Goal: Book appointment/travel/reservation

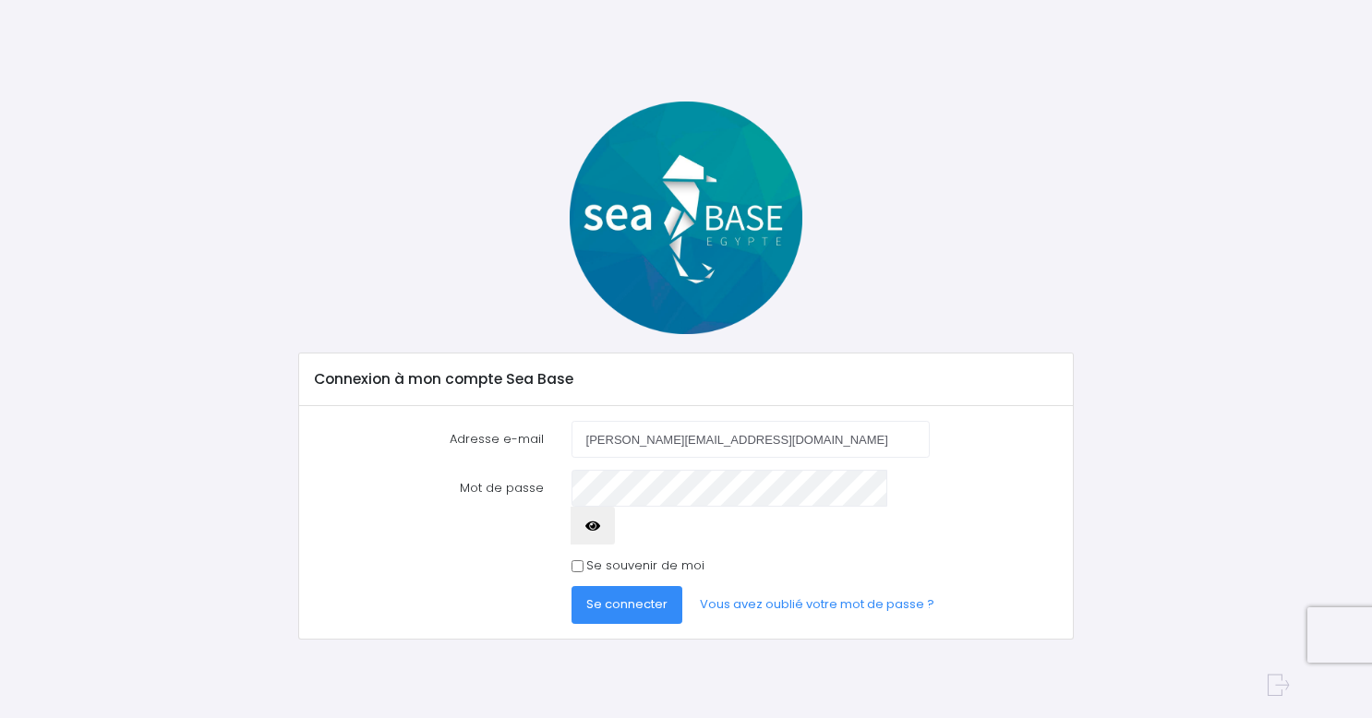
click at [610, 595] on span "Se connecter" at bounding box center [626, 604] width 81 height 18
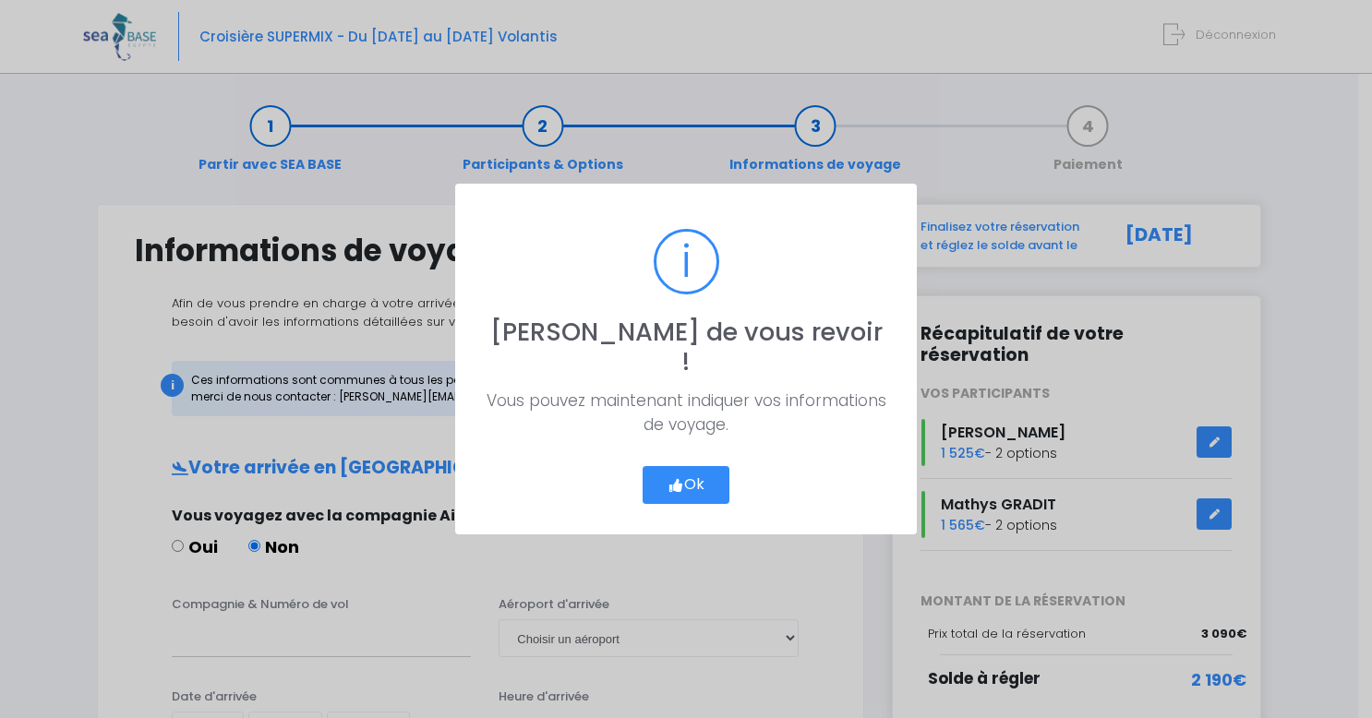
click at [712, 466] on button "Ok" at bounding box center [685, 485] width 87 height 39
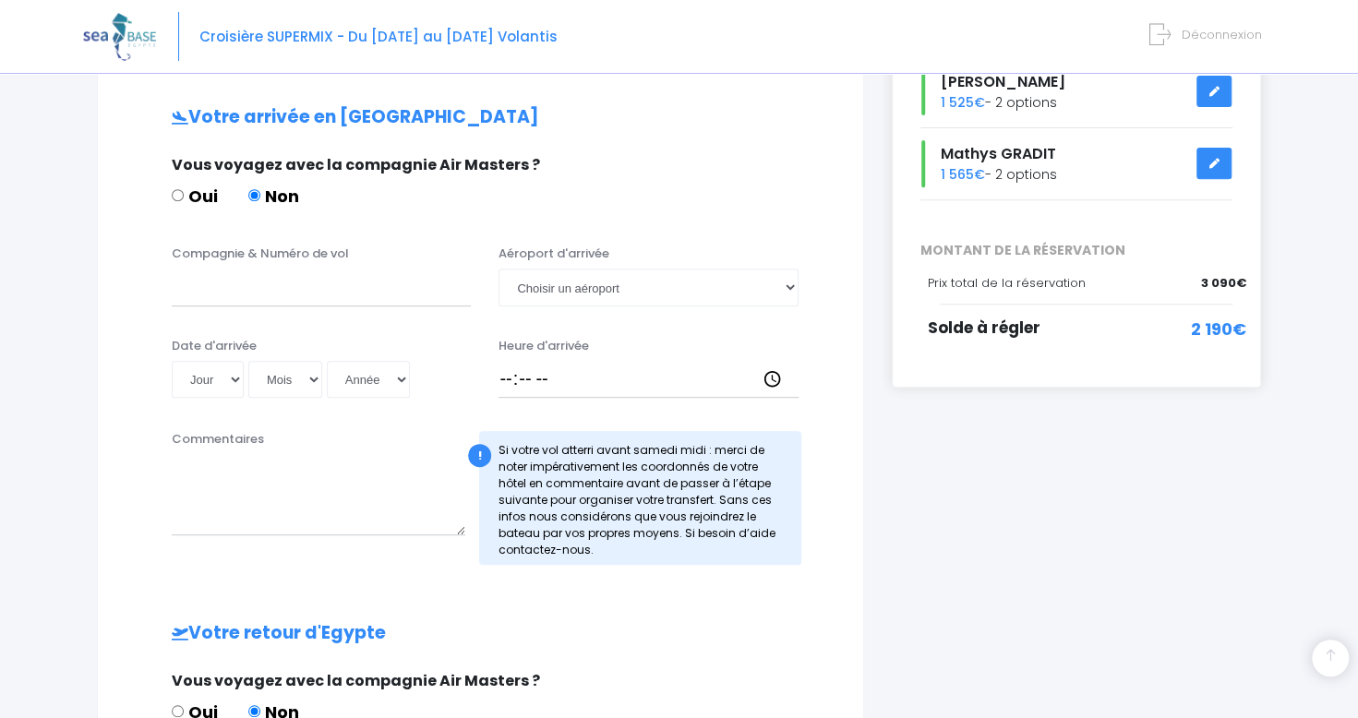
scroll to position [357, 0]
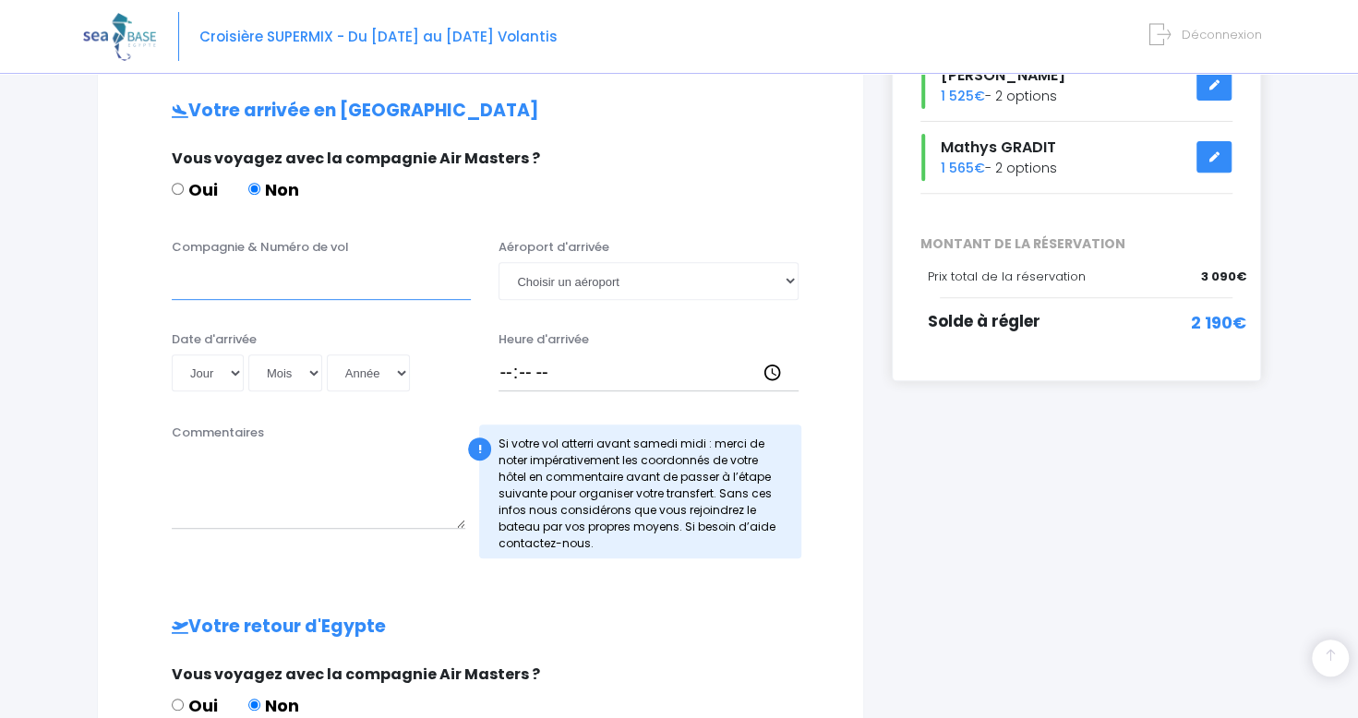
click at [367, 278] on input "Compagnie & Numéro de vol" at bounding box center [321, 280] width 299 height 37
paste input "EJU4691"
type input "EJU4691"
click at [587, 281] on select "Choisir un aéroport Hurghada Marsa Alam" at bounding box center [647, 280] width 299 height 37
select select "Hurghada"
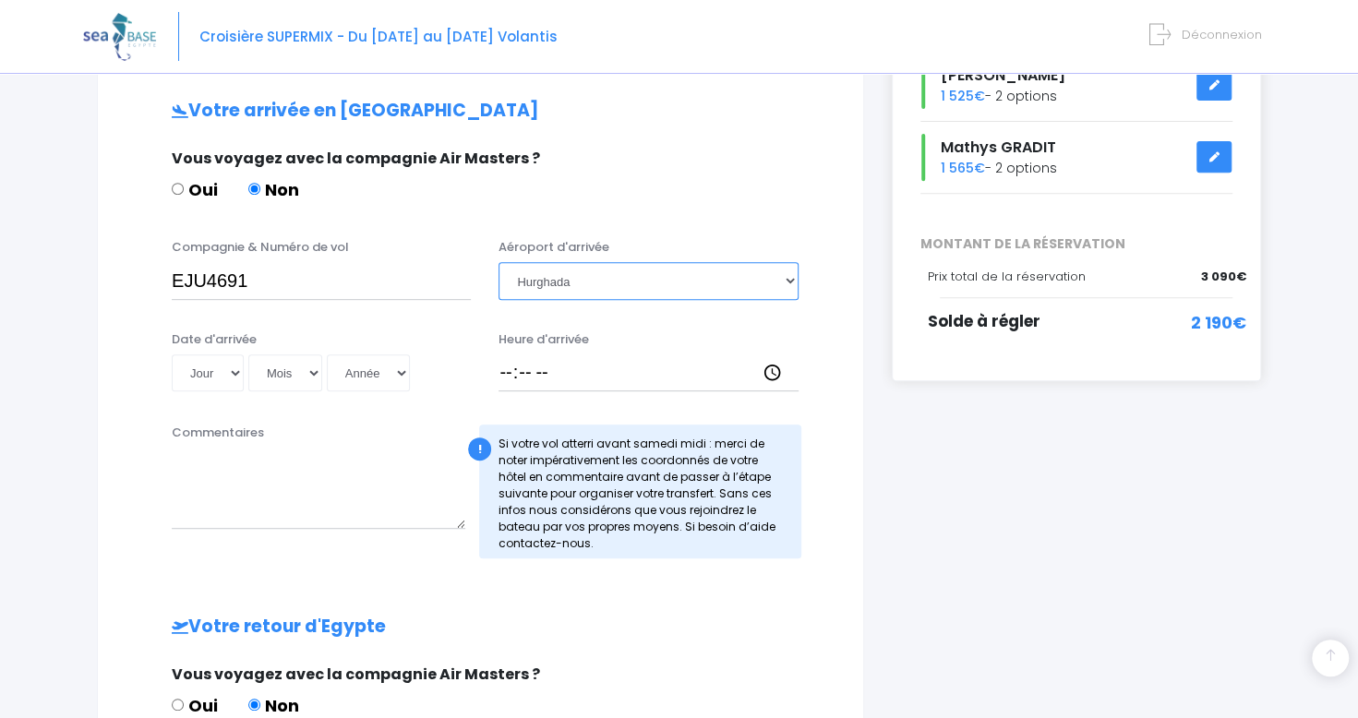
click at [498, 262] on select "Choisir un aéroport Hurghada Marsa Alam" at bounding box center [647, 280] width 299 height 37
click at [235, 373] on select "Jour 01 02 03 04 05 06 07 08 09 10 11 12 13 14 15 16 17 18 19 20 21 22 23 24 25…" at bounding box center [208, 372] width 72 height 37
select select "06"
click at [172, 354] on select "Jour 01 02 03 04 05 06 07 08 09 10 11 12 13 14 15 16 17 18 19 20 21 22 23 24 25…" at bounding box center [208, 372] width 72 height 37
click at [300, 374] on select "Mois 01 02 03 04 05 06 07 08 09 10 11 12" at bounding box center [285, 372] width 74 height 37
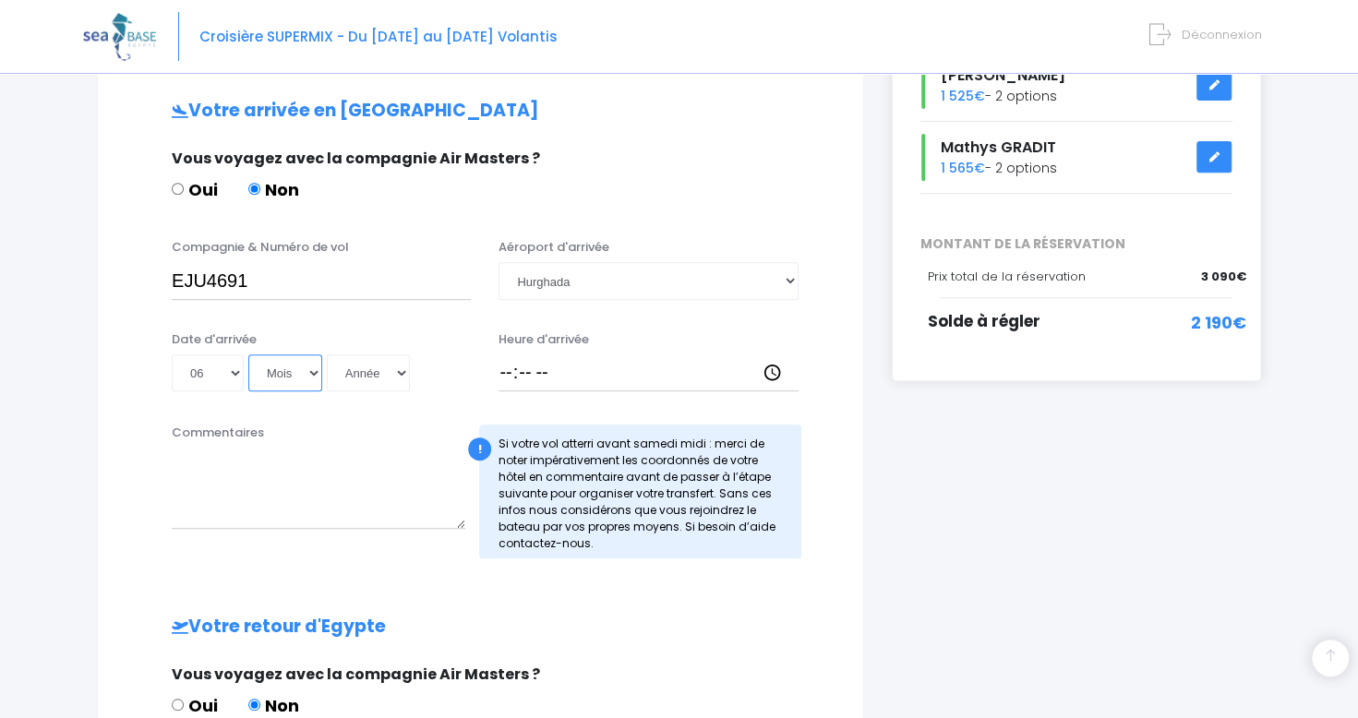
select select "12"
click at [248, 354] on select "Mois 01 02 03 04 05 06 07 08 09 10 11 12" at bounding box center [285, 372] width 74 height 37
click at [397, 368] on select "Année 2045 2044 2043 2042 2041 2040 2039 2038 2037 2036 2035 2034 2033 2032 203…" at bounding box center [368, 372] width 83 height 37
select select "2025"
click at [327, 354] on select "Année 2045 2044 2043 2042 2041 2040 2039 2038 2037 2036 2035 2034 2033 2032 203…" at bounding box center [368, 372] width 83 height 37
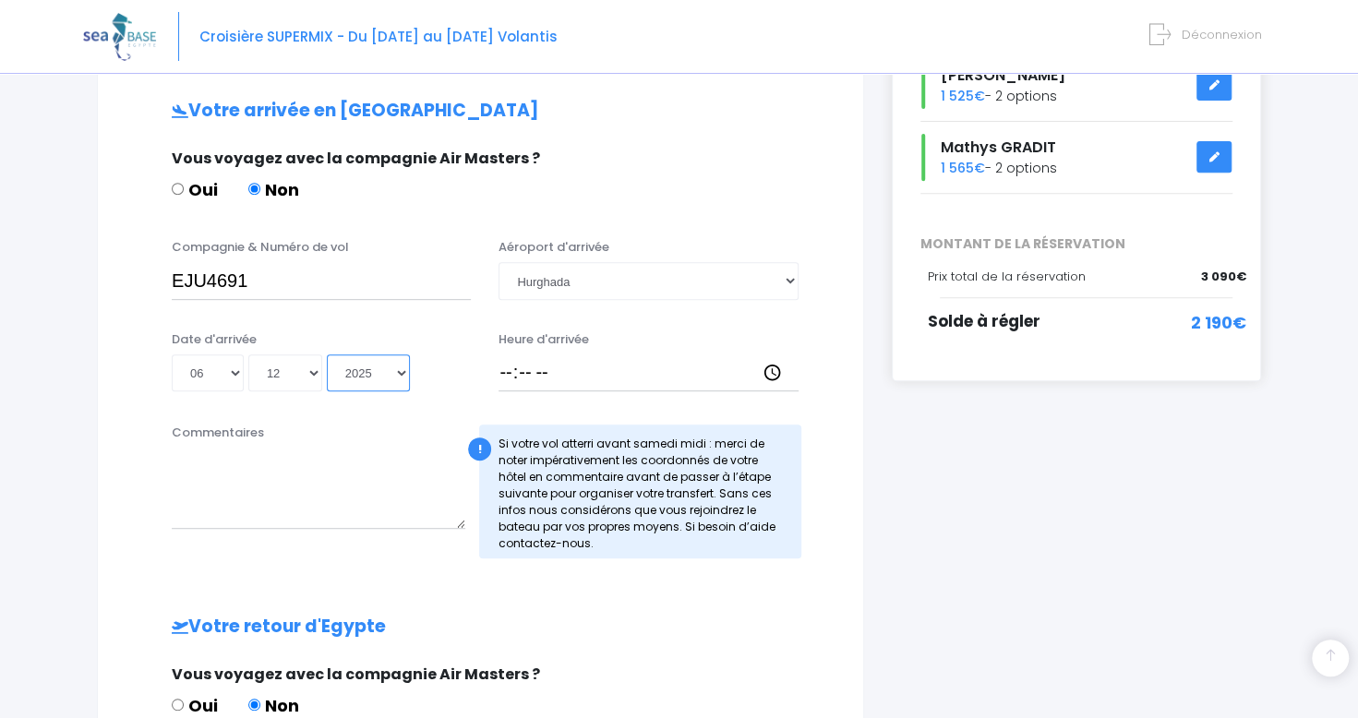
type input "2025-12-06"
click at [504, 372] on input "Heure d'arrivée" at bounding box center [647, 372] width 299 height 37
click at [777, 370] on input "Heure d'arrivée" at bounding box center [647, 372] width 299 height 37
type input "17:15"
click at [674, 412] on div "Votre arrivée en Egypte Vous voyagez avec la compagnie Air Masters ? Oui Non Co…" at bounding box center [480, 588] width 691 height 975
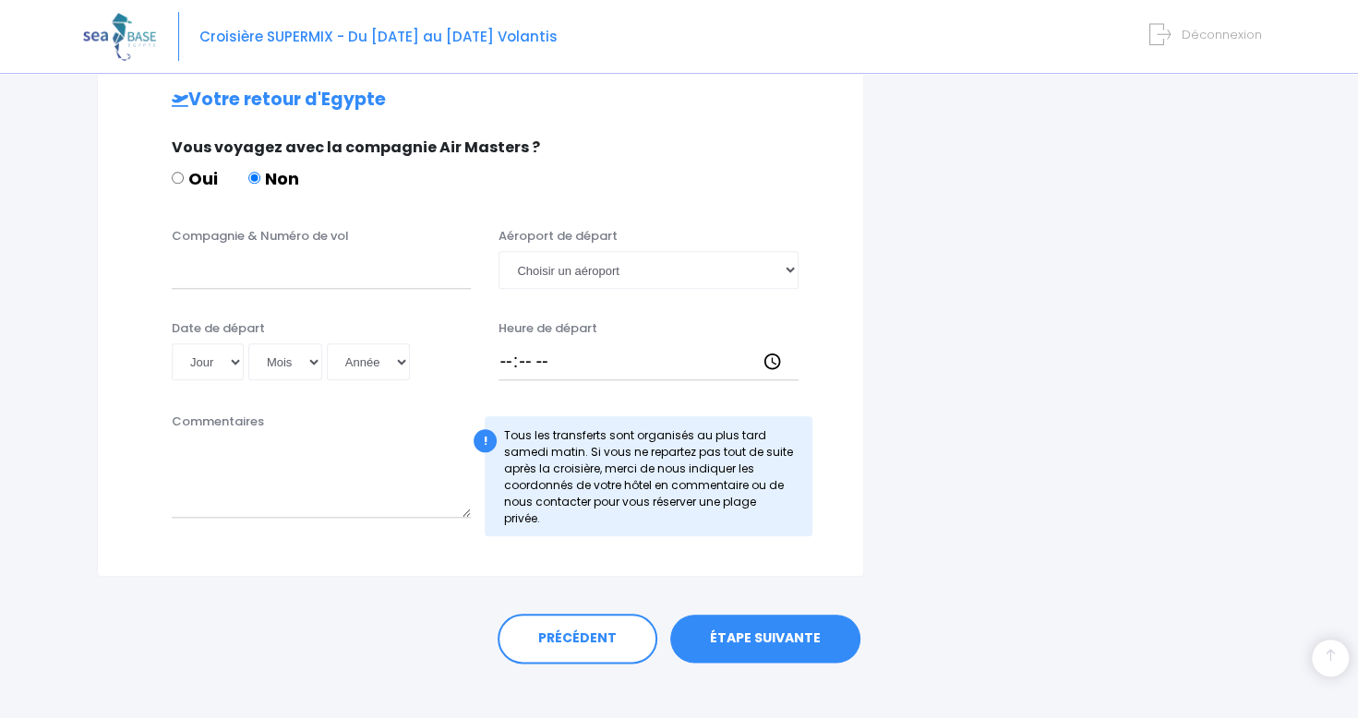
scroll to position [902, 0]
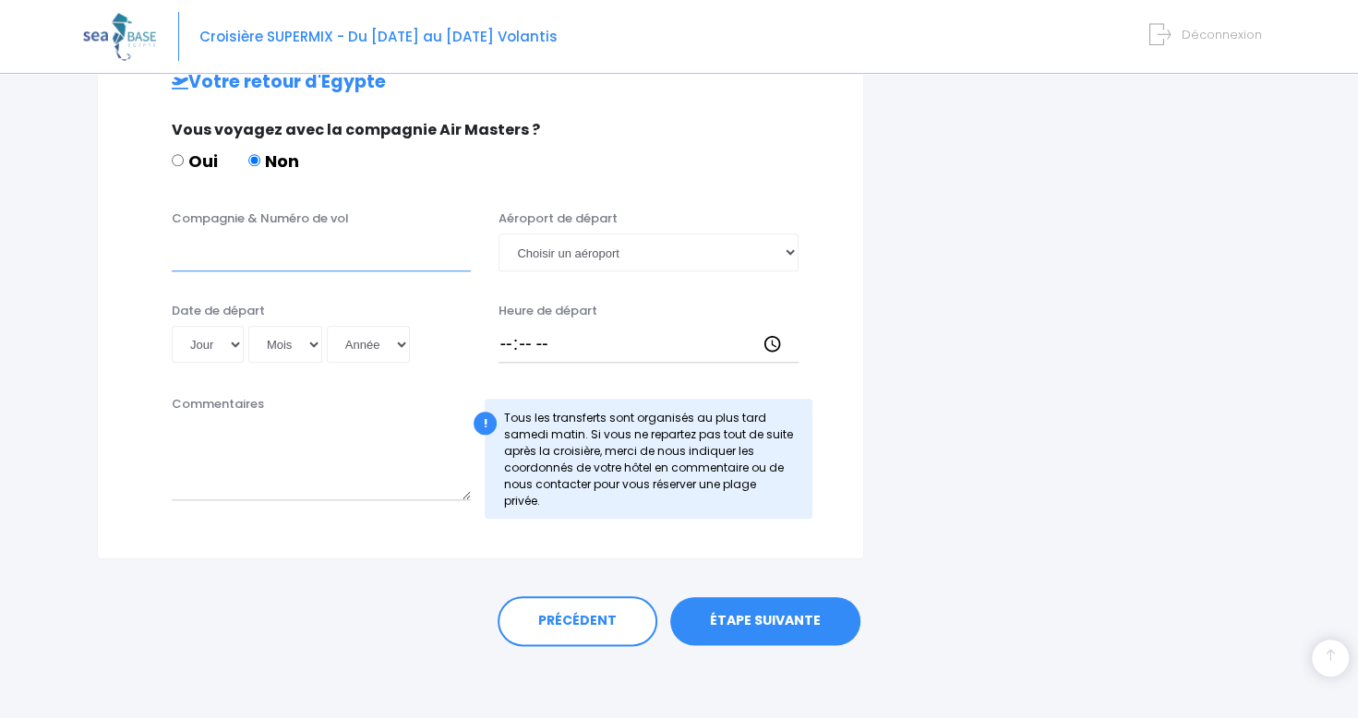
click at [238, 246] on input "Compagnie & Numéro de vol" at bounding box center [321, 252] width 299 height 37
paste input "EJU4692"
type input "EJU4692"
click at [578, 257] on select "Choisir un aéroport Hurghada Marsa Alam" at bounding box center [647, 252] width 299 height 37
select select "Hurghada"
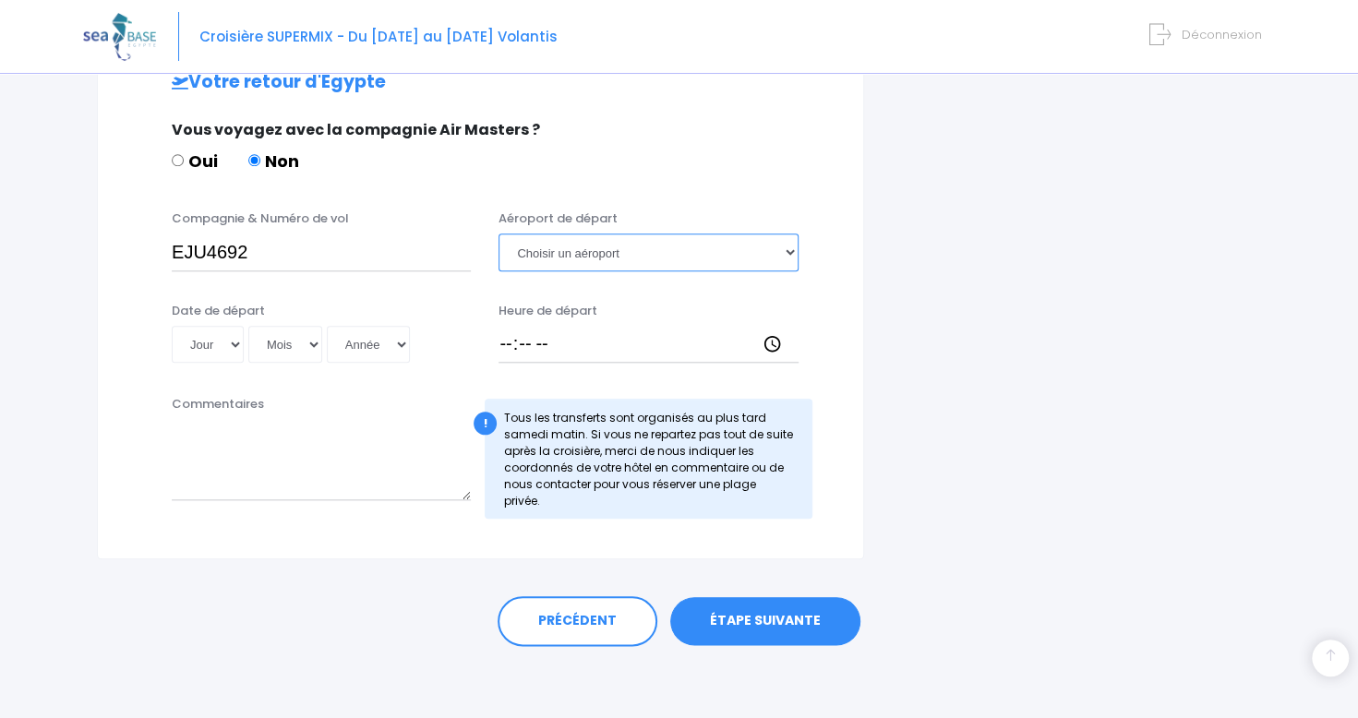
click at [498, 234] on select "Choisir un aéroport Hurghada Marsa Alam" at bounding box center [647, 252] width 299 height 37
click at [233, 346] on select "Jour 01 02 03 04 05 06 07 08 09 10 11 12 13 14 15 16 17 18 19 20 21 22 23 24 25…" at bounding box center [208, 344] width 72 height 37
select select "16"
click at [172, 326] on select "Jour 01 02 03 04 05 06 07 08 09 10 11 12 13 14 15 16 17 18 19 20 21 22 23 24 25…" at bounding box center [208, 344] width 72 height 37
click at [278, 339] on select "Mois 01 02 03 04 05 06 07 08 09 10 11 12" at bounding box center [285, 344] width 74 height 37
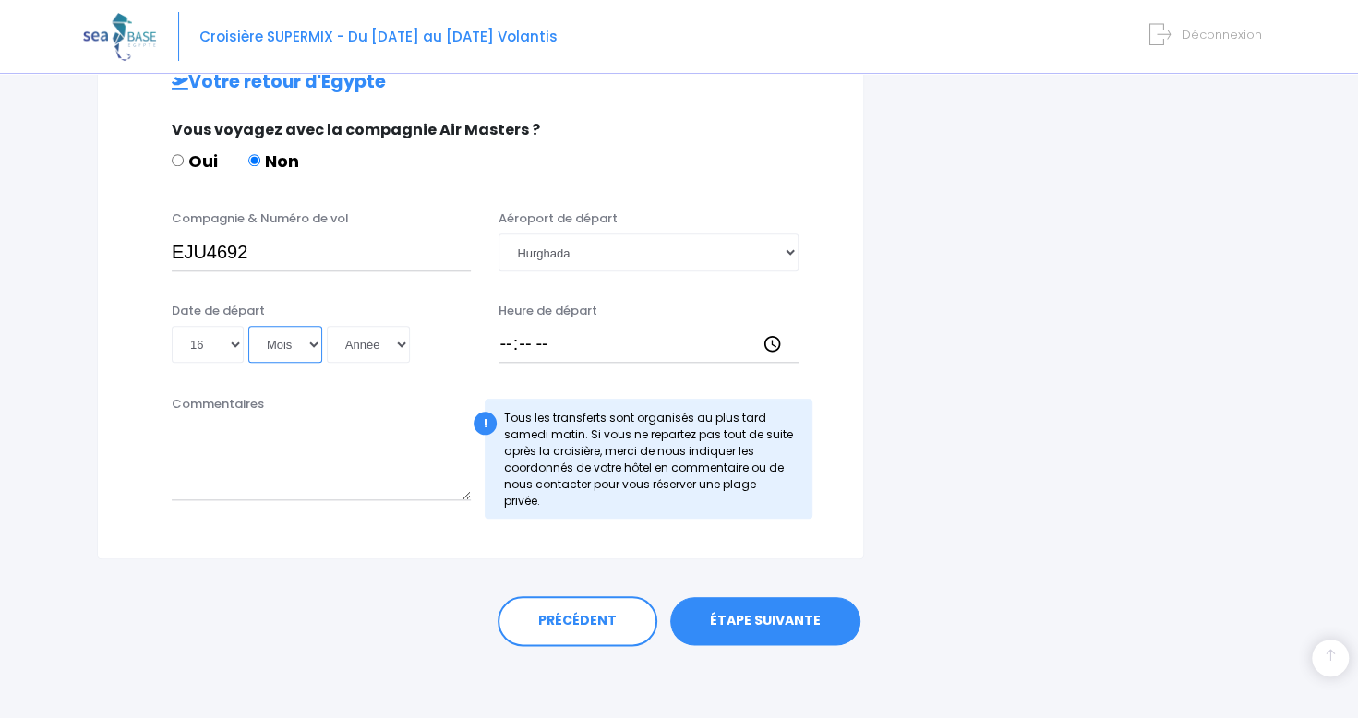
select select "12"
click at [248, 326] on select "Mois 01 02 03 04 05 06 07 08 09 10 11 12" at bounding box center [285, 344] width 74 height 37
click at [367, 347] on select "Année 2045 2044 2043 2042 2041 2040 2039 2038 2037 2036 2035 2034 2033 2032 203…" at bounding box center [368, 344] width 83 height 37
select select "2025"
click at [327, 326] on select "Année 2045 2044 2043 2042 2041 2040 2039 2038 2037 2036 2035 2034 2033 2032 203…" at bounding box center [368, 344] width 83 height 37
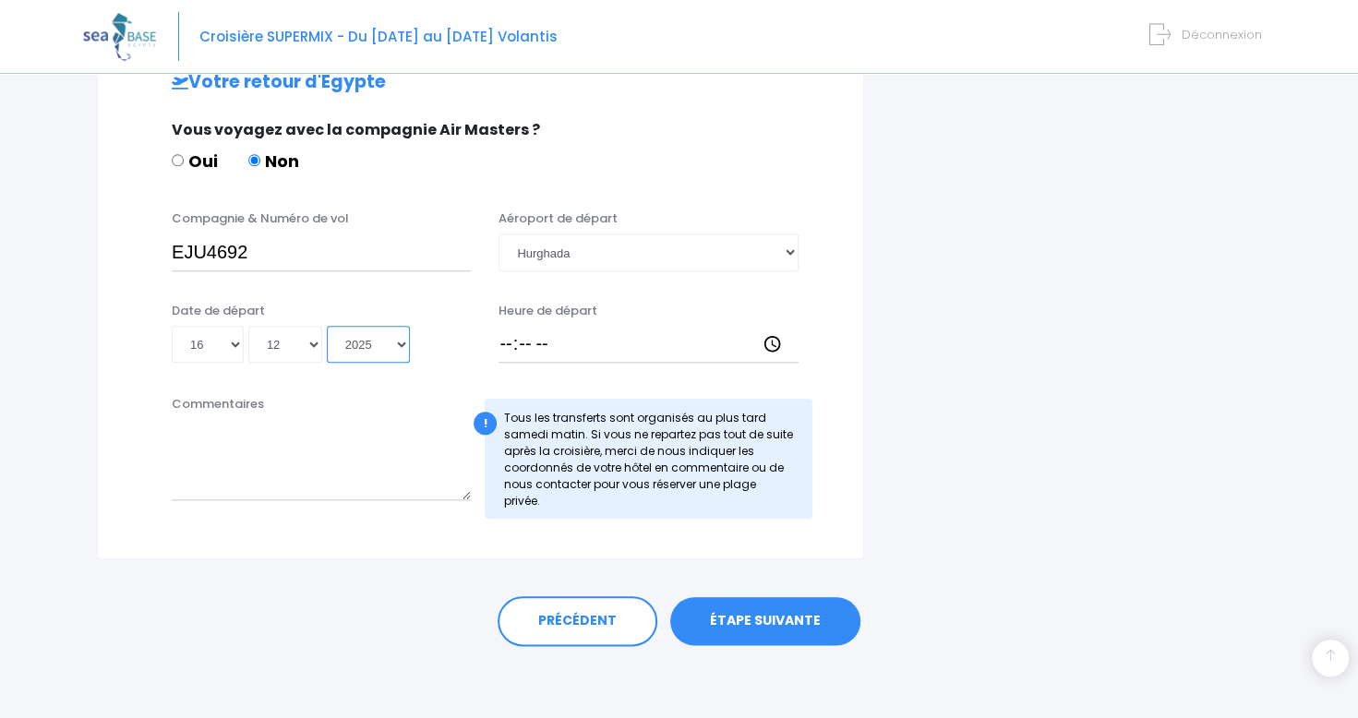
type input "2025-12-16"
click at [782, 354] on input "Heure de départ" at bounding box center [647, 344] width 299 height 37
type input "18:10"
click at [257, 483] on textarea "Commentaires" at bounding box center [321, 459] width 299 height 81
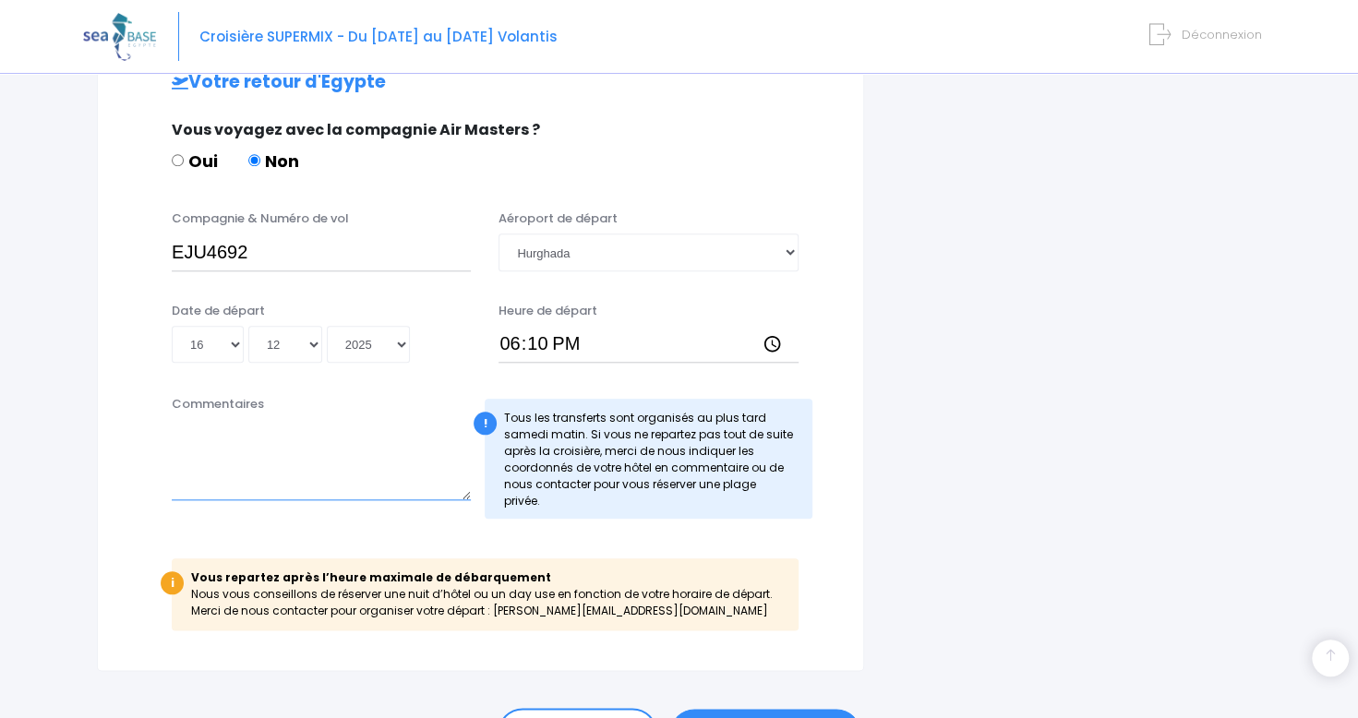
scroll to position [1014, 0]
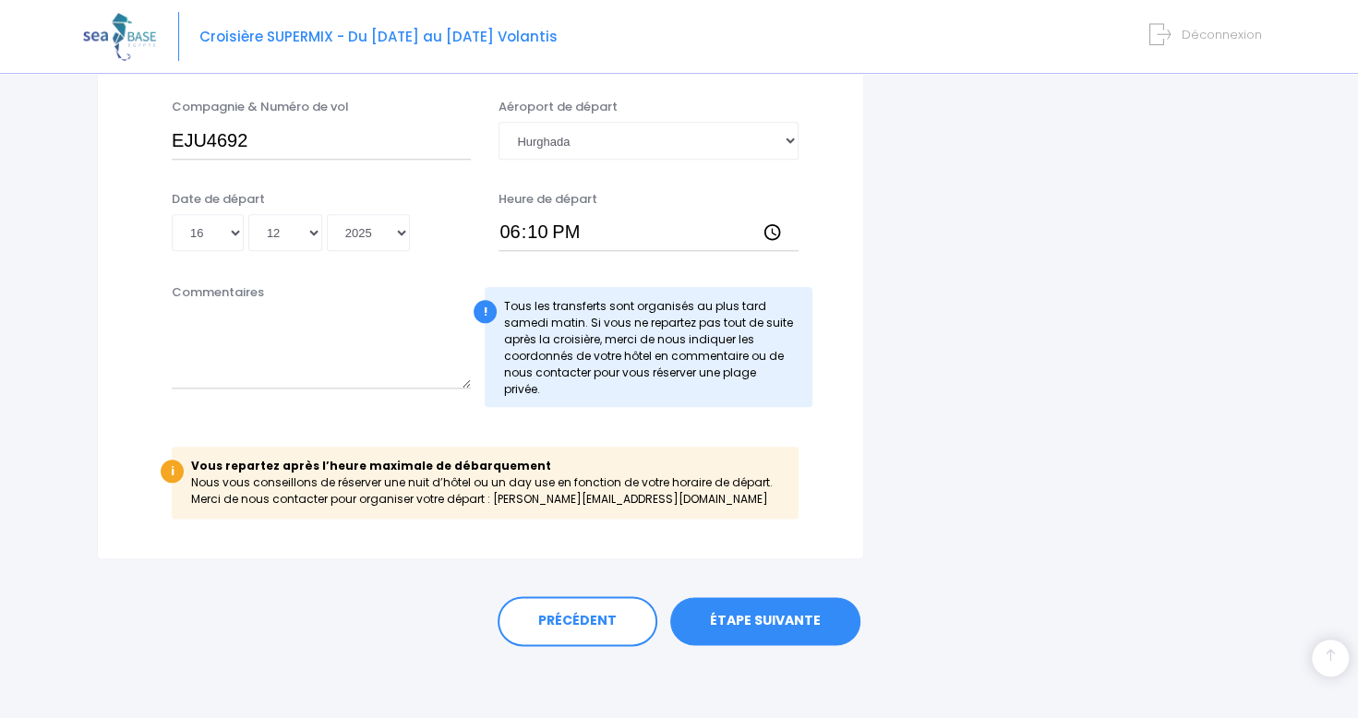
click at [802, 618] on link "ÉTAPE SUIVANTE" at bounding box center [765, 621] width 190 height 48
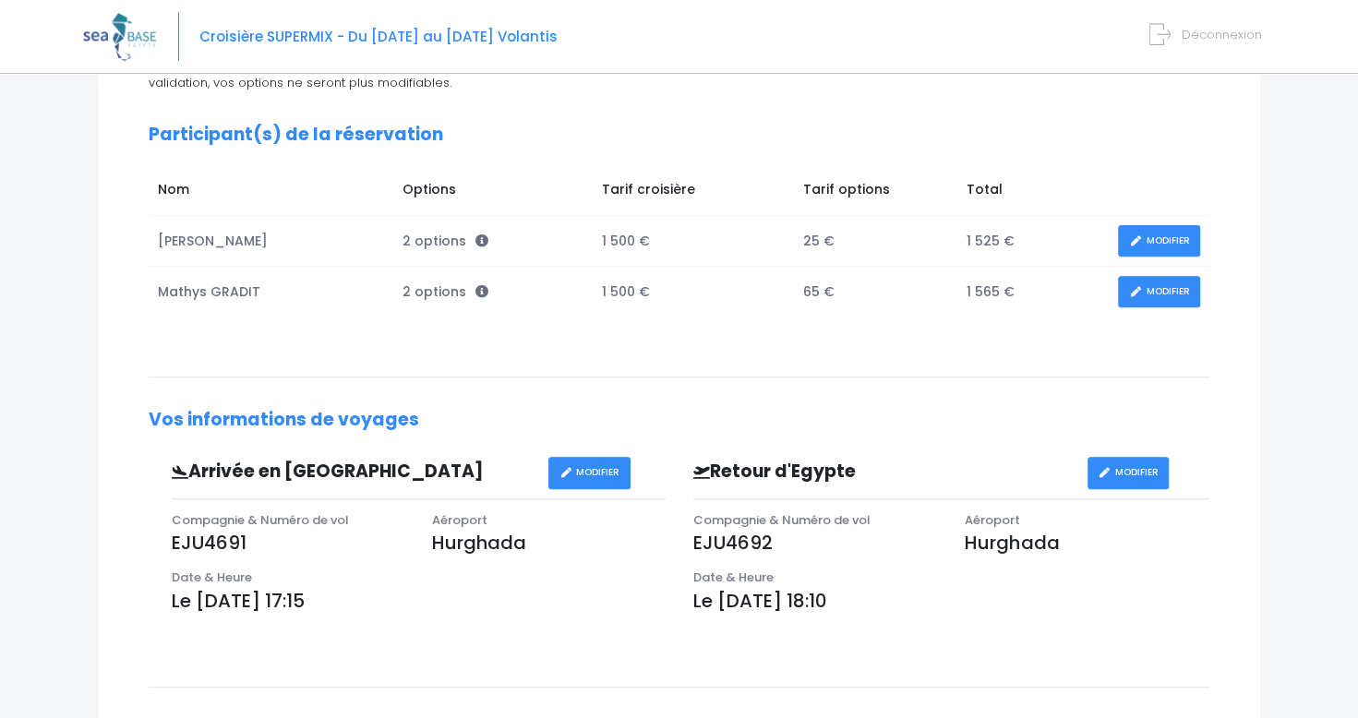
scroll to position [246, 0]
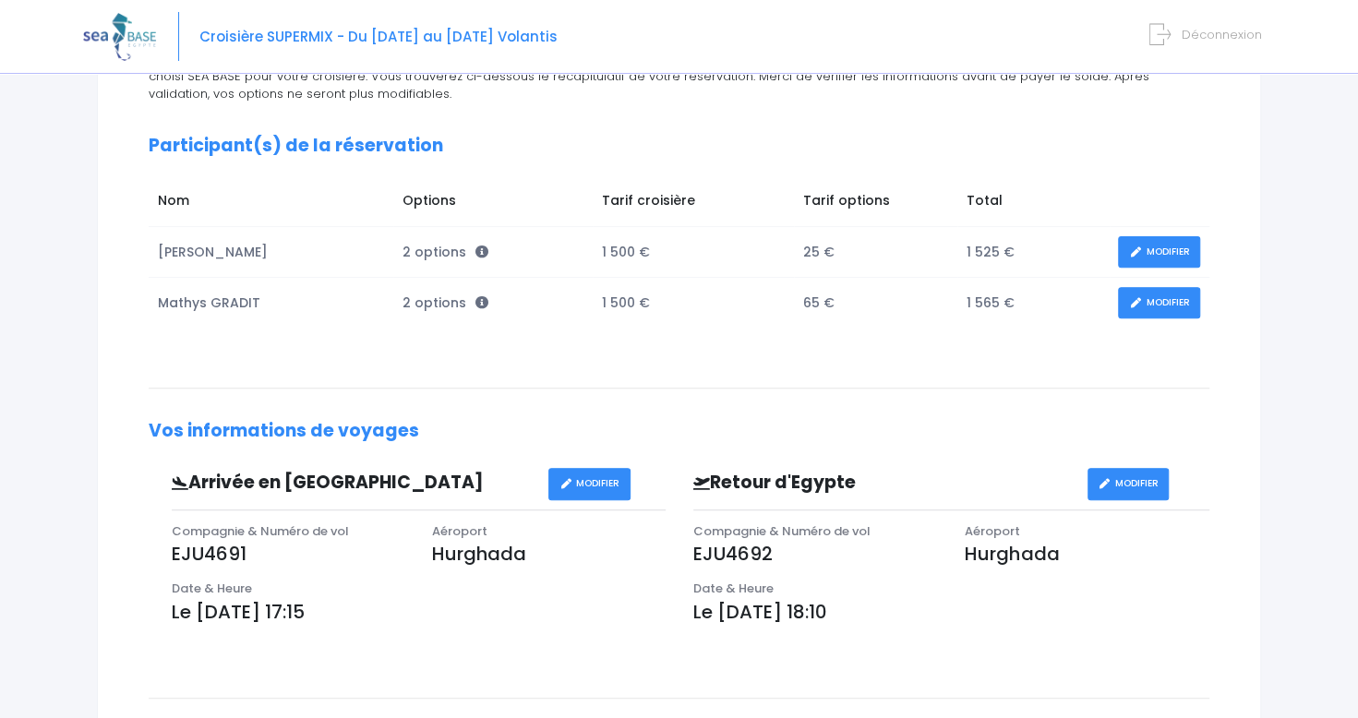
click at [1132, 252] on icon at bounding box center [1135, 252] width 13 height 0
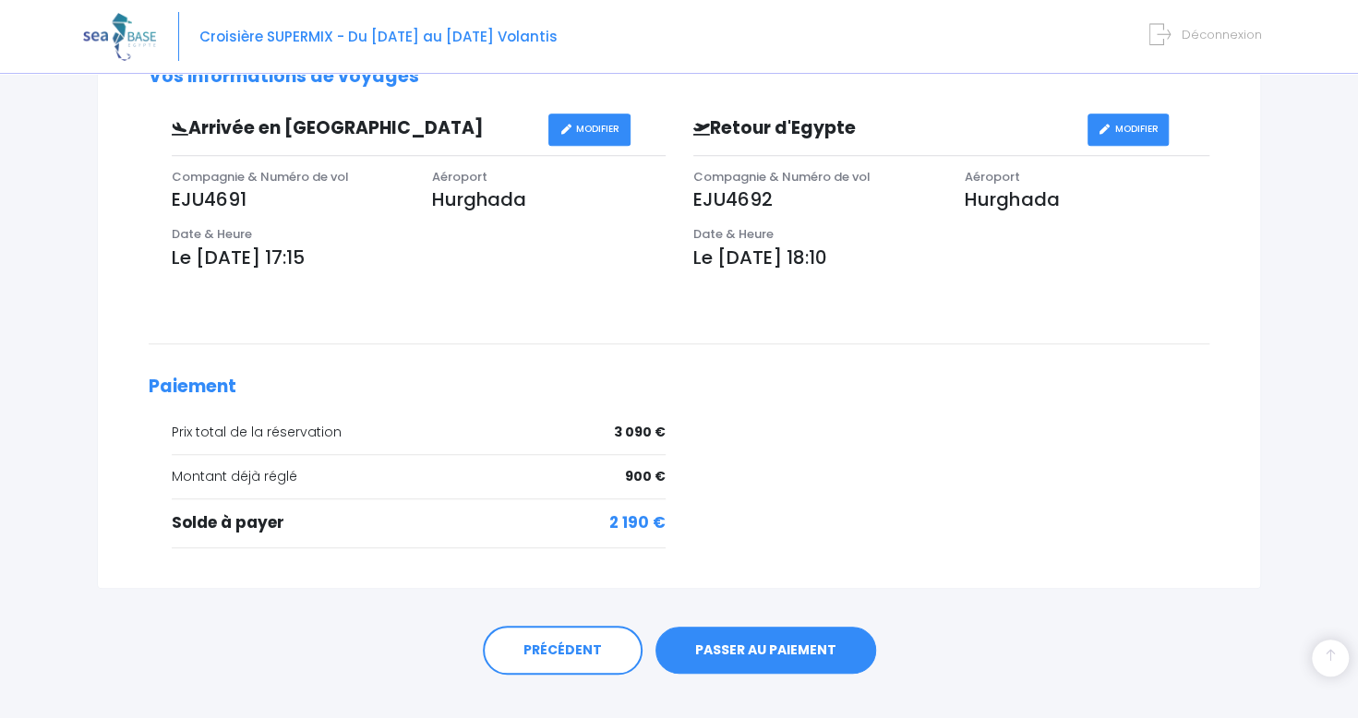
scroll to position [626, 0]
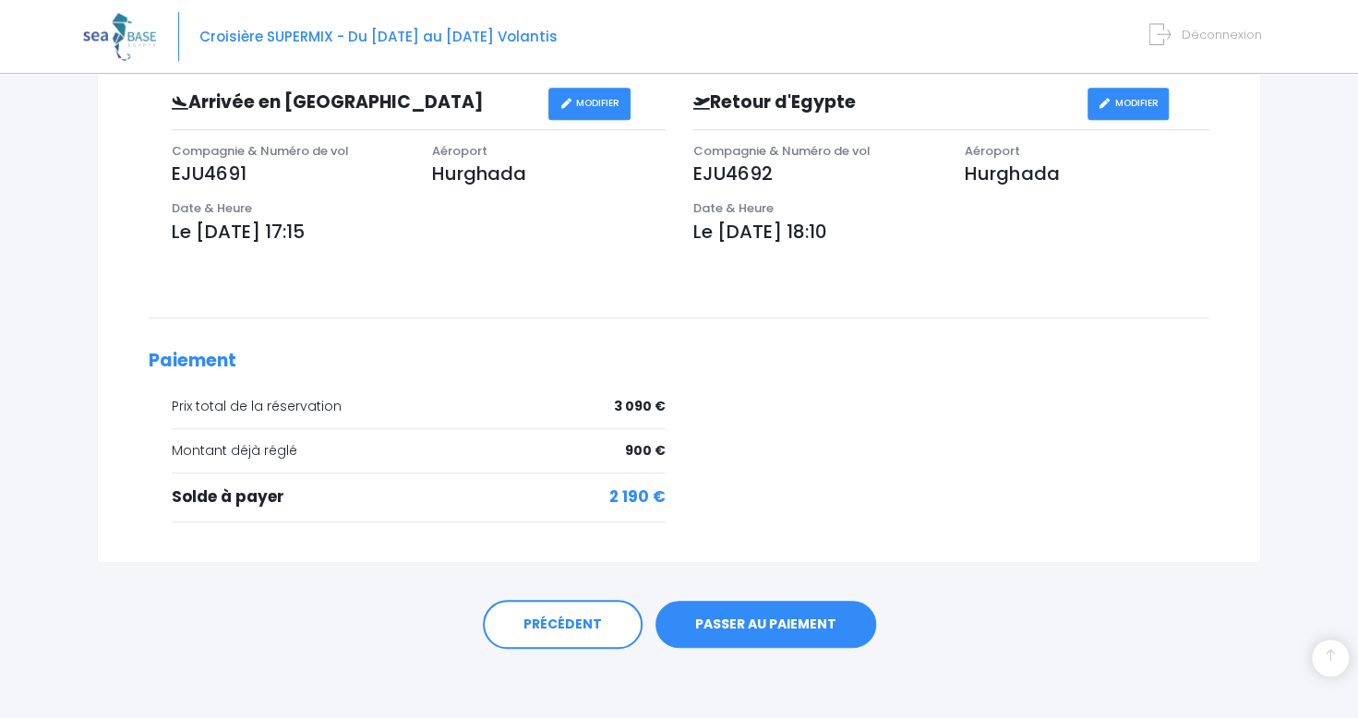
click at [798, 616] on link "PASSER AU PAIEMENT" at bounding box center [765, 625] width 221 height 48
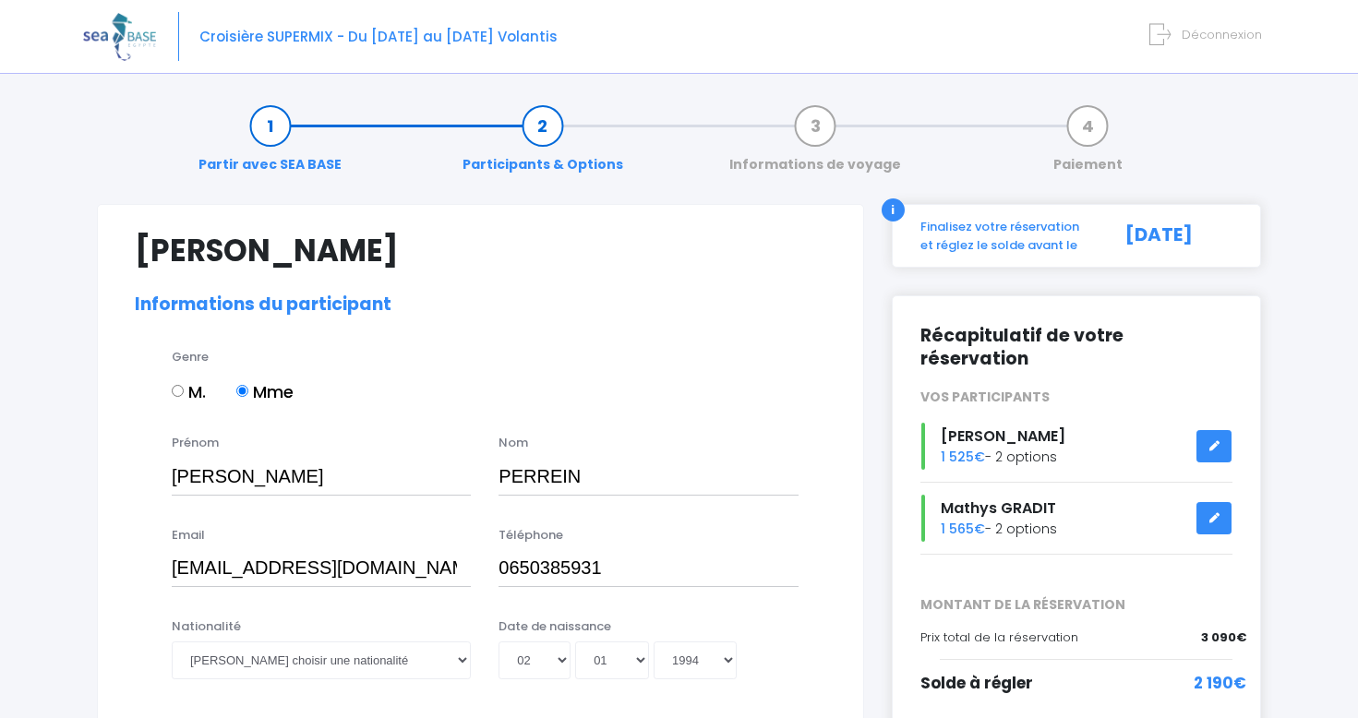
select select "MF1"
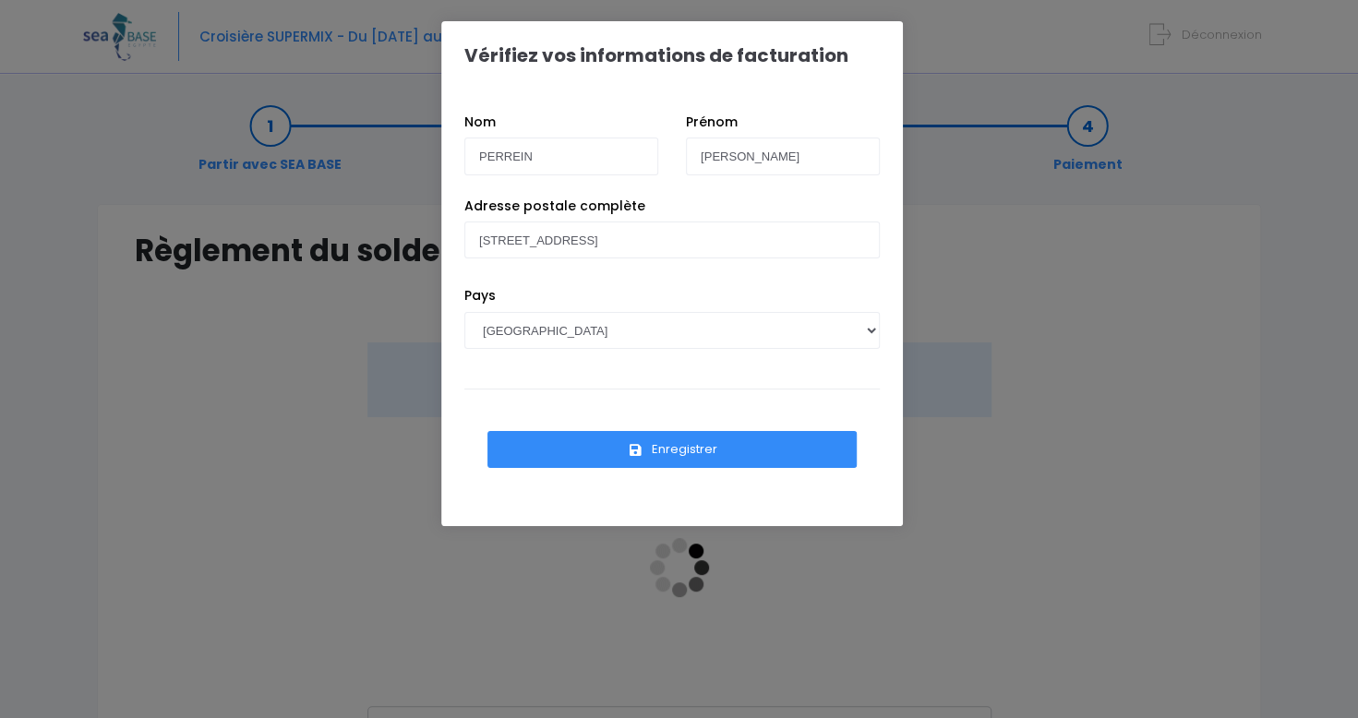
click at [661, 450] on button "Enregistrer" at bounding box center [671, 449] width 369 height 37
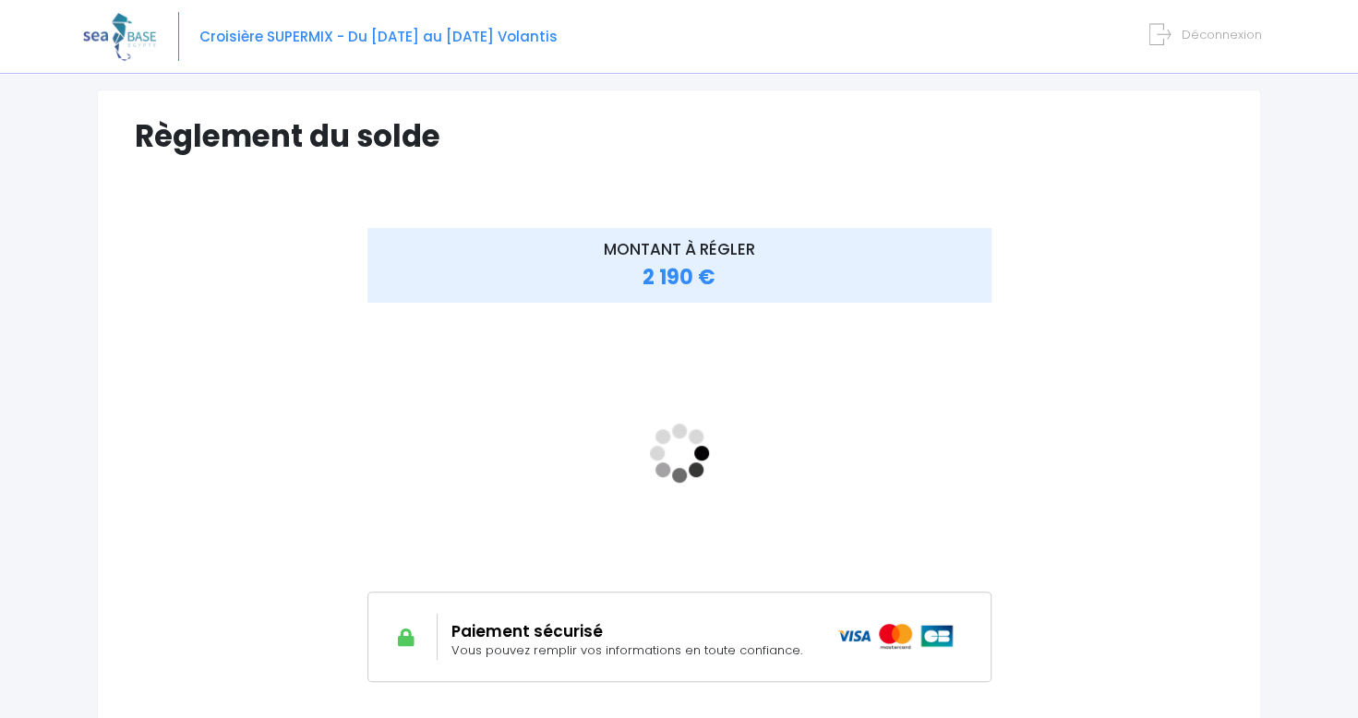
scroll to position [140, 0]
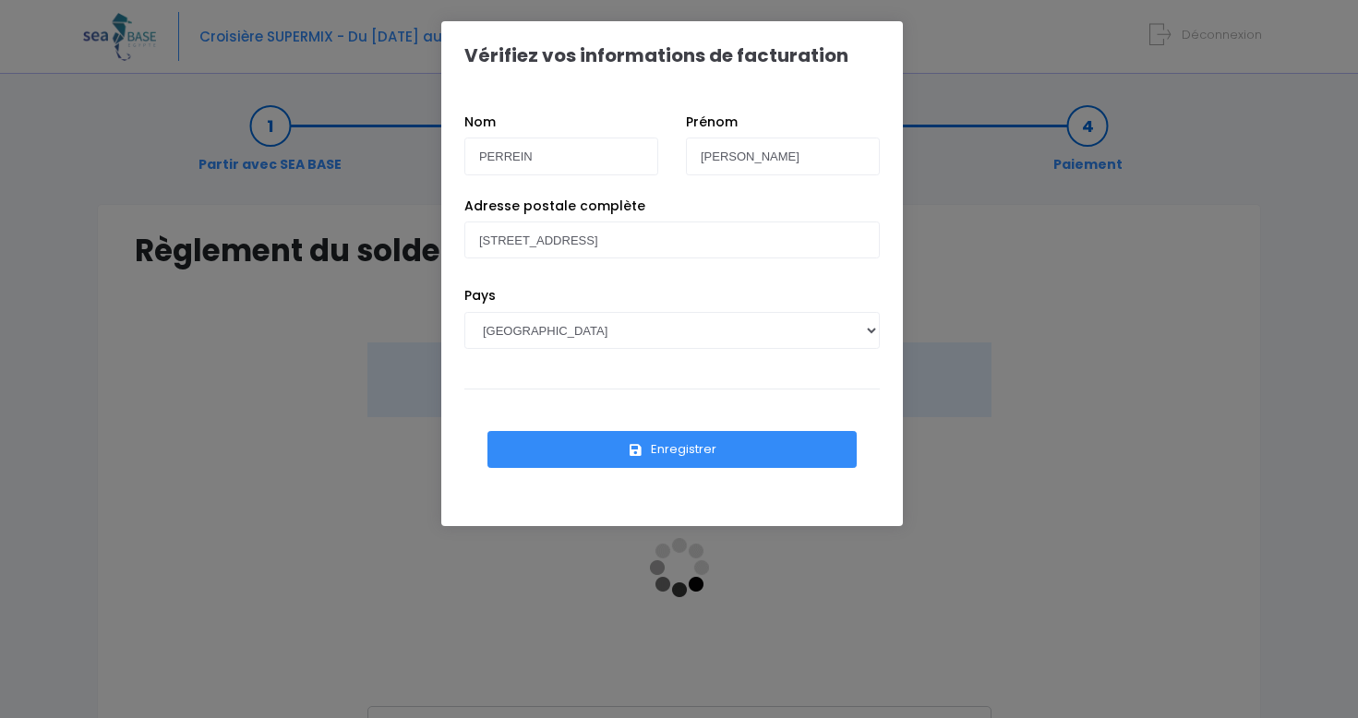
scroll to position [140, 0]
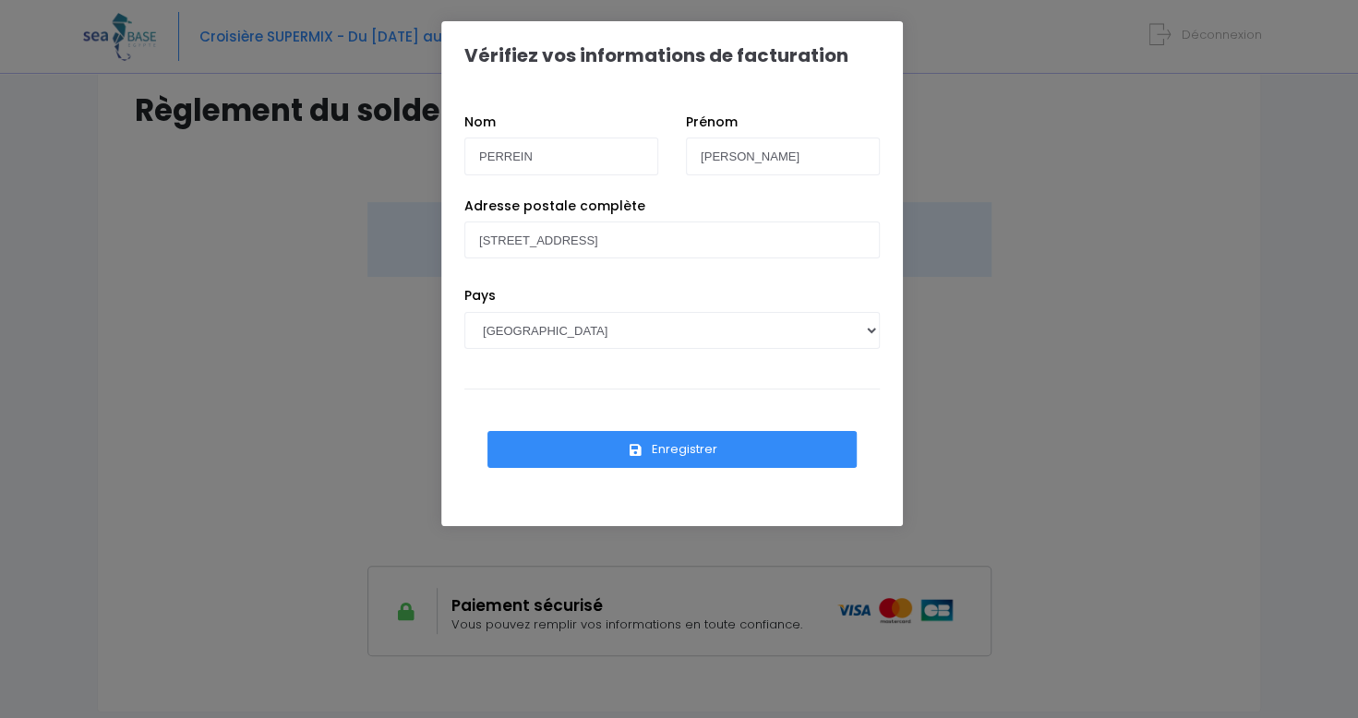
click at [610, 445] on button "Enregistrer" at bounding box center [671, 449] width 369 height 37
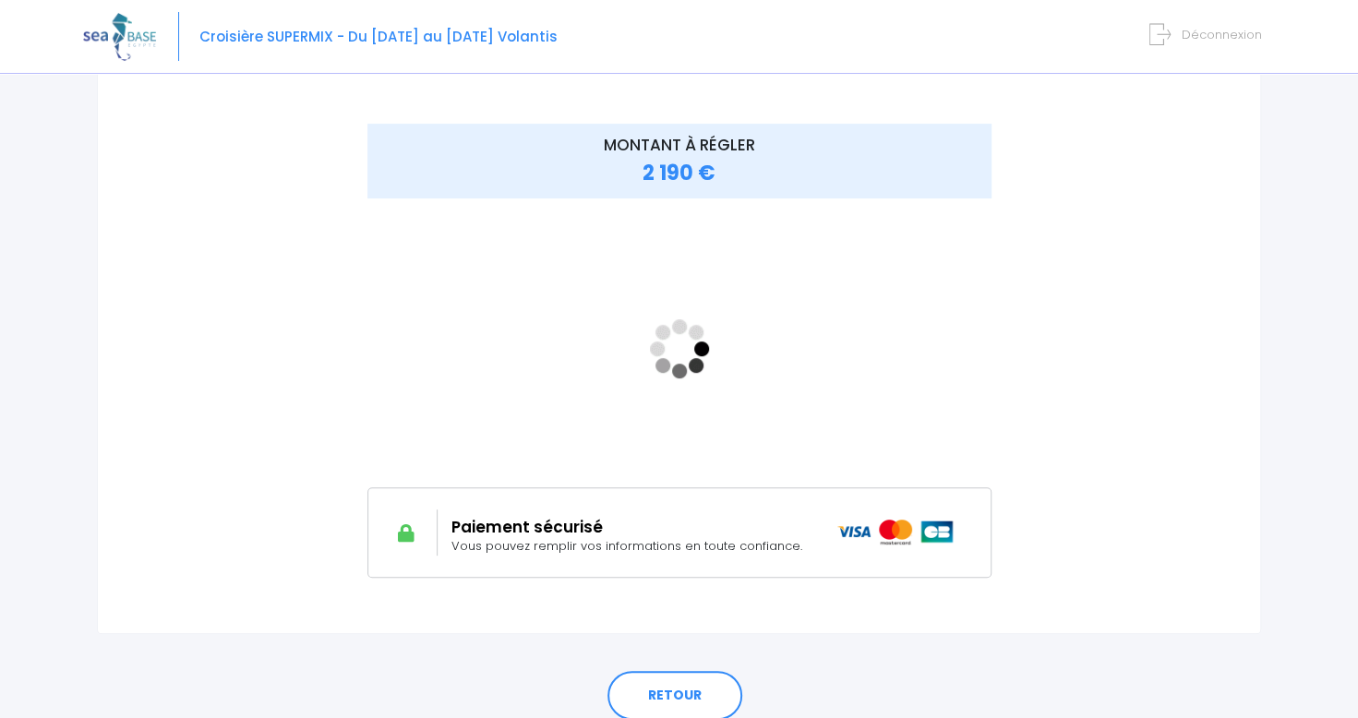
scroll to position [232, 0]
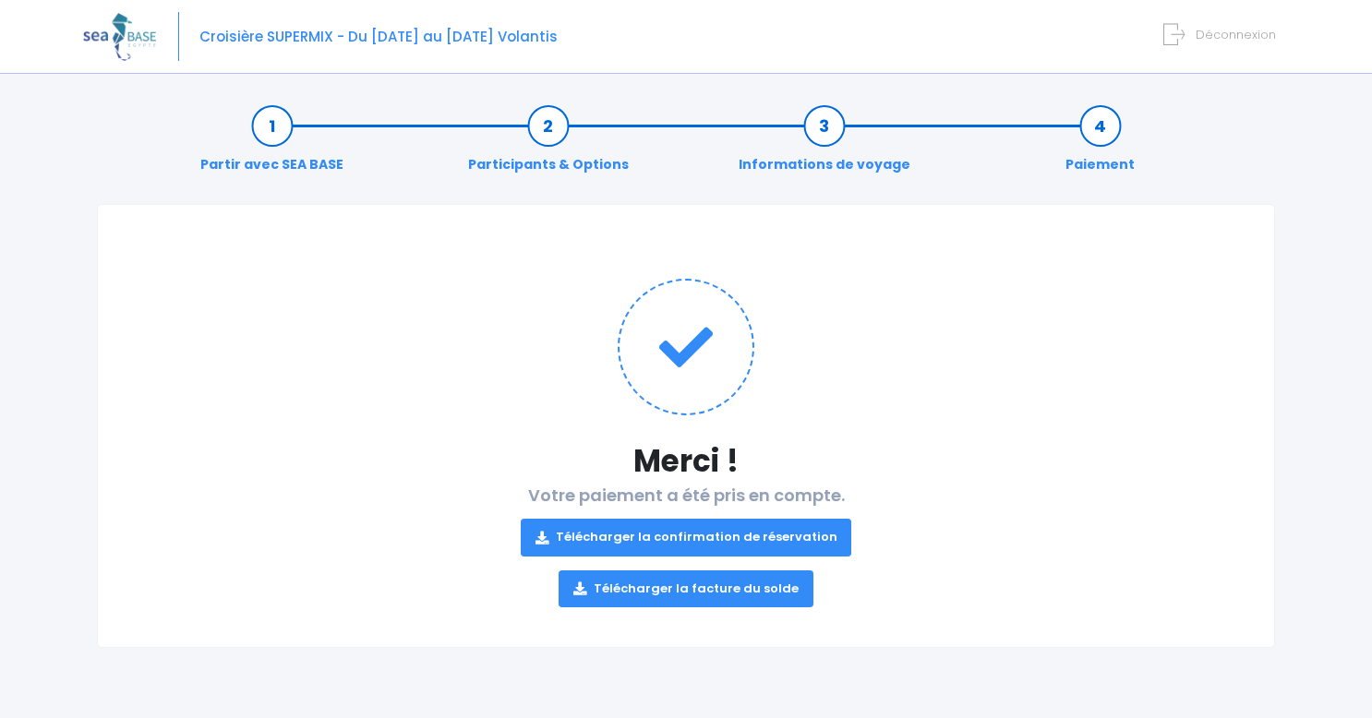
click at [701, 588] on link "Télécharger la facture du solde" at bounding box center [685, 588] width 255 height 37
click at [654, 535] on link "Télécharger la confirmation de réservation" at bounding box center [686, 537] width 331 height 37
